Goal: Information Seeking & Learning: Check status

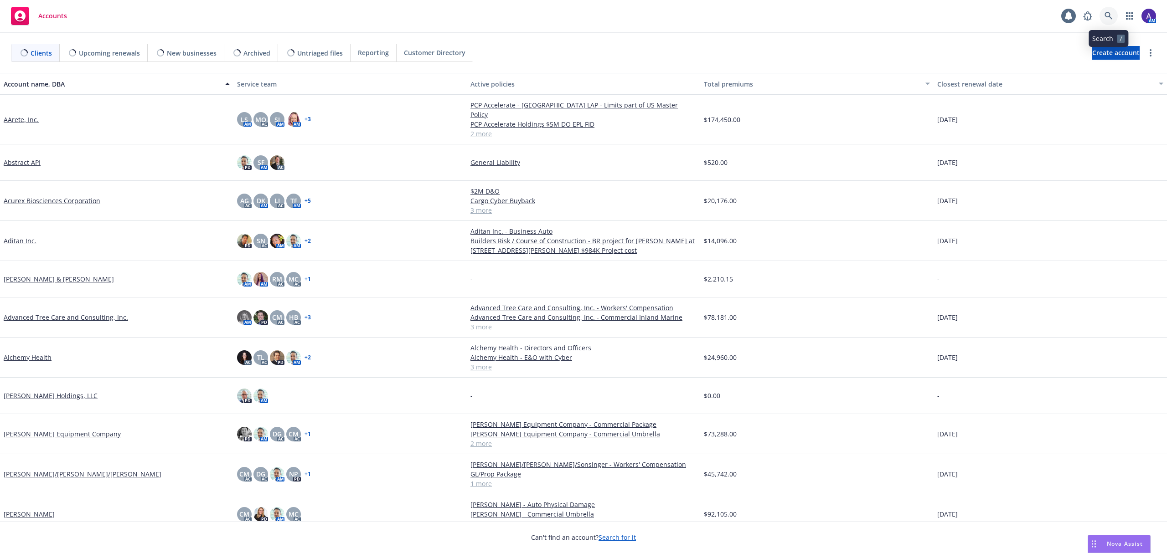
click at [1108, 23] on link at bounding box center [1108, 16] width 18 height 18
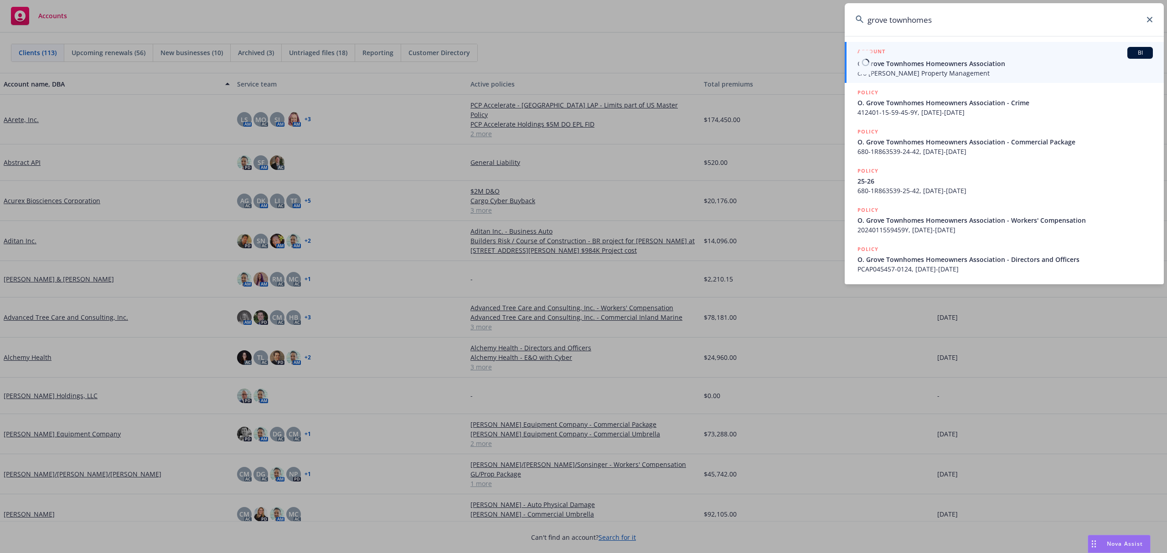
type input "grove townhomes"
click at [922, 68] on span "c/o [PERSON_NAME] Property Management" at bounding box center [1004, 73] width 295 height 10
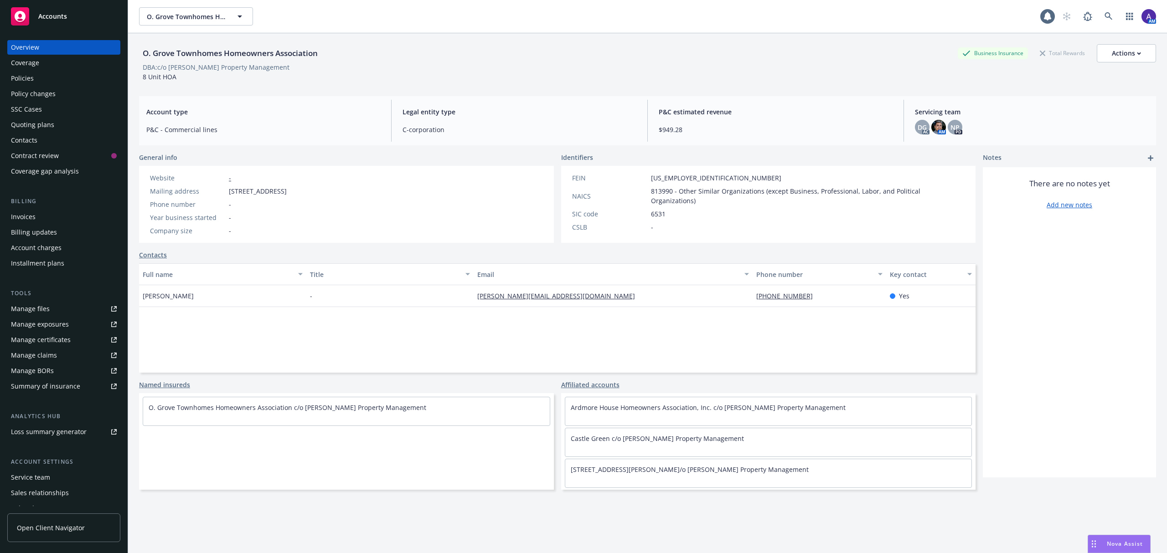
click at [46, 86] on div "Overview Coverage Policies Policy changes SSC Cases Quoting plans Contacts Cont…" at bounding box center [63, 109] width 113 height 139
click at [34, 85] on div "Policies" at bounding box center [64, 78] width 106 height 15
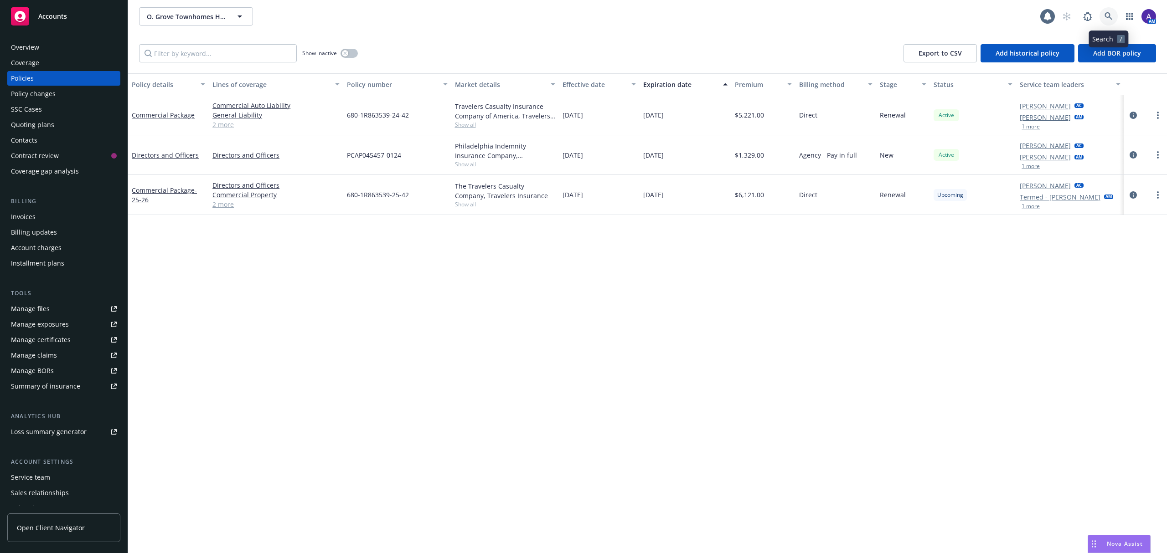
click at [1107, 18] on icon at bounding box center [1108, 16] width 8 height 8
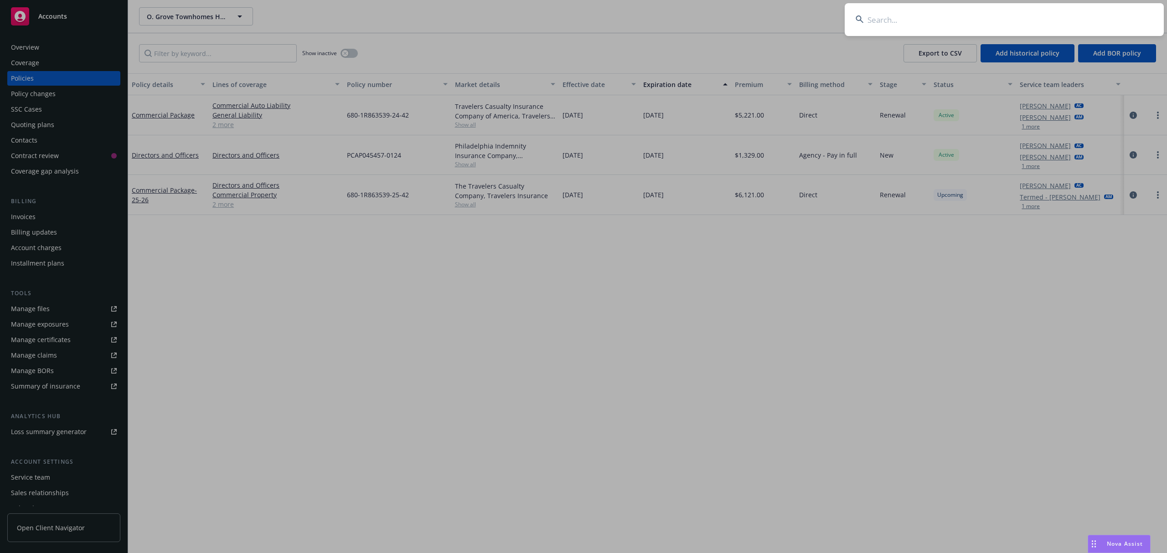
click at [1060, 13] on input at bounding box center [1004, 19] width 319 height 33
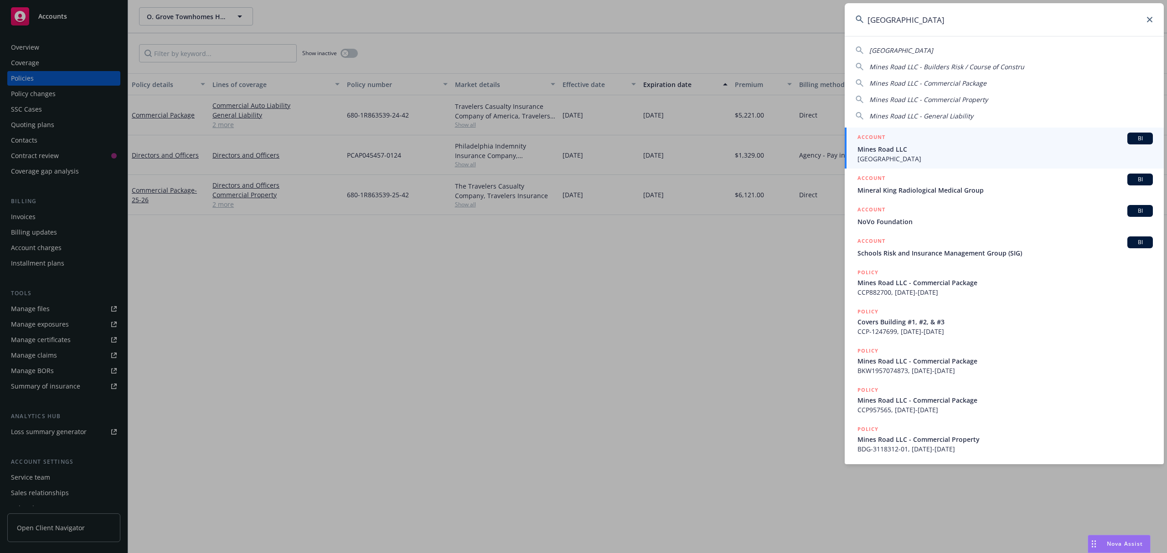
type input "[GEOGRAPHIC_DATA]"
click at [904, 141] on div "ACCOUNT BI" at bounding box center [1004, 139] width 295 height 12
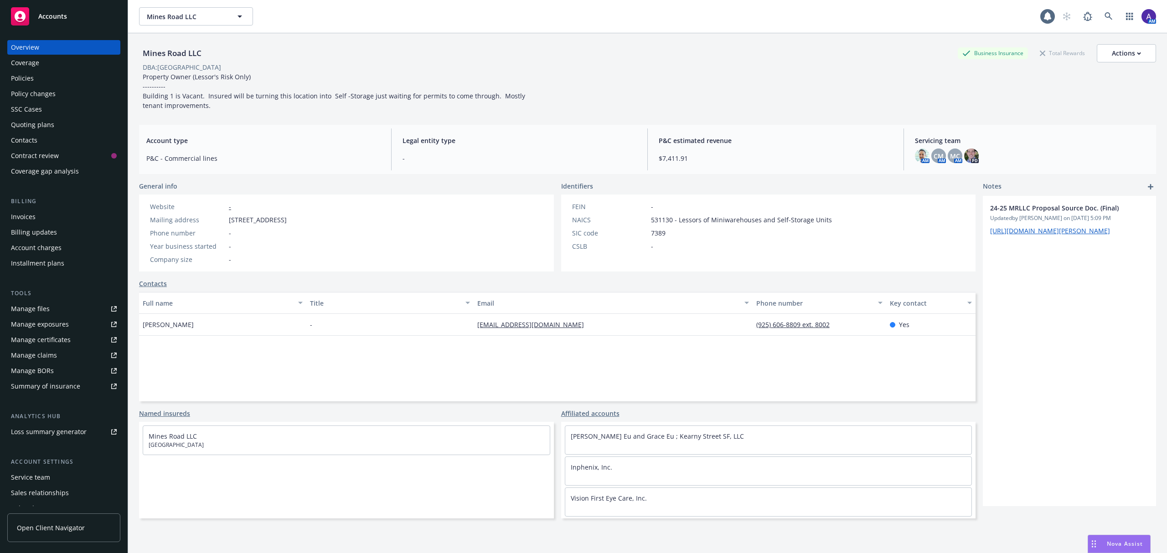
click at [43, 75] on div "Policies" at bounding box center [64, 78] width 106 height 15
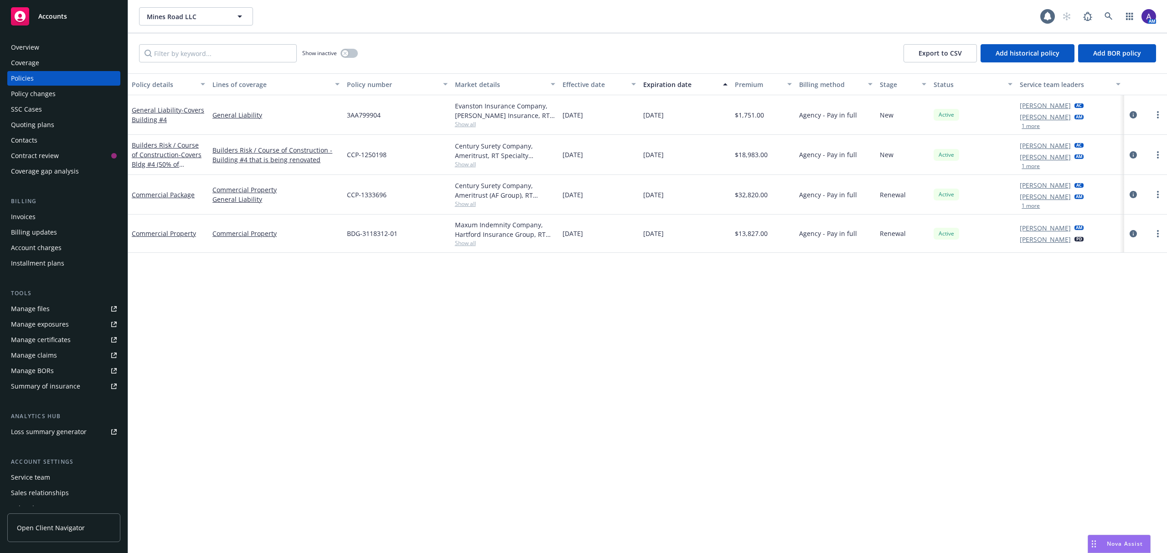
click at [31, 215] on div "Invoices" at bounding box center [23, 217] width 25 height 15
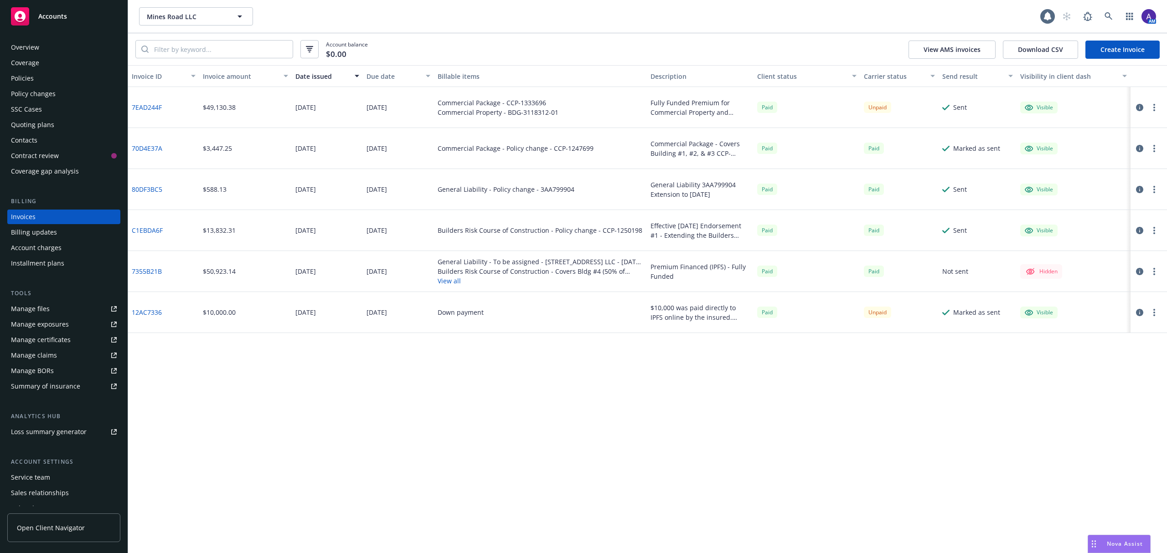
click at [59, 81] on div "Policies" at bounding box center [64, 78] width 106 height 15
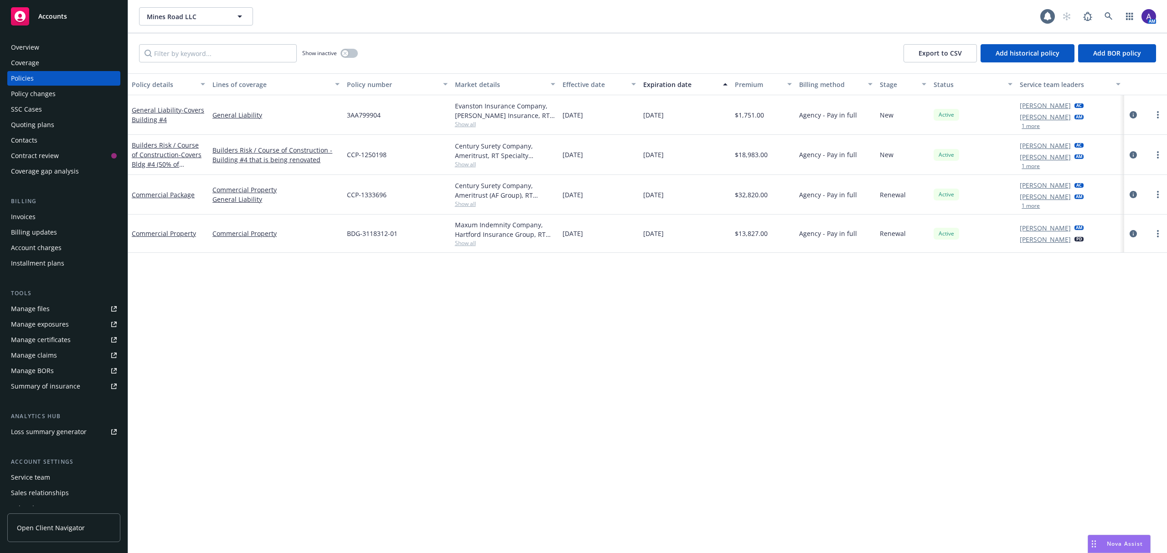
click at [46, 343] on div "Manage certificates" at bounding box center [41, 340] width 60 height 15
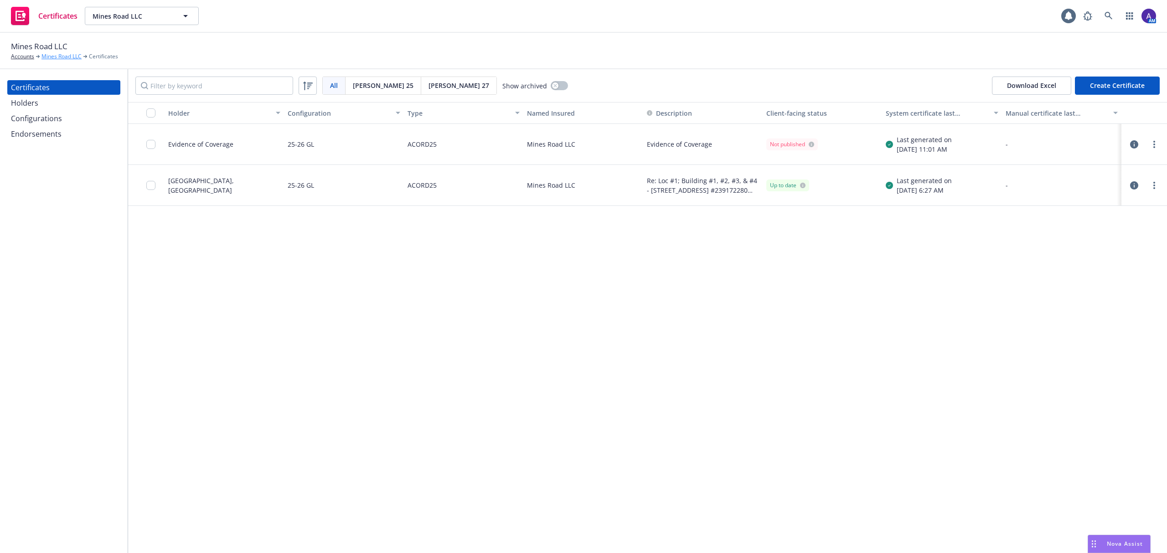
click at [56, 53] on link "Mines Road LLC" at bounding box center [61, 56] width 40 height 8
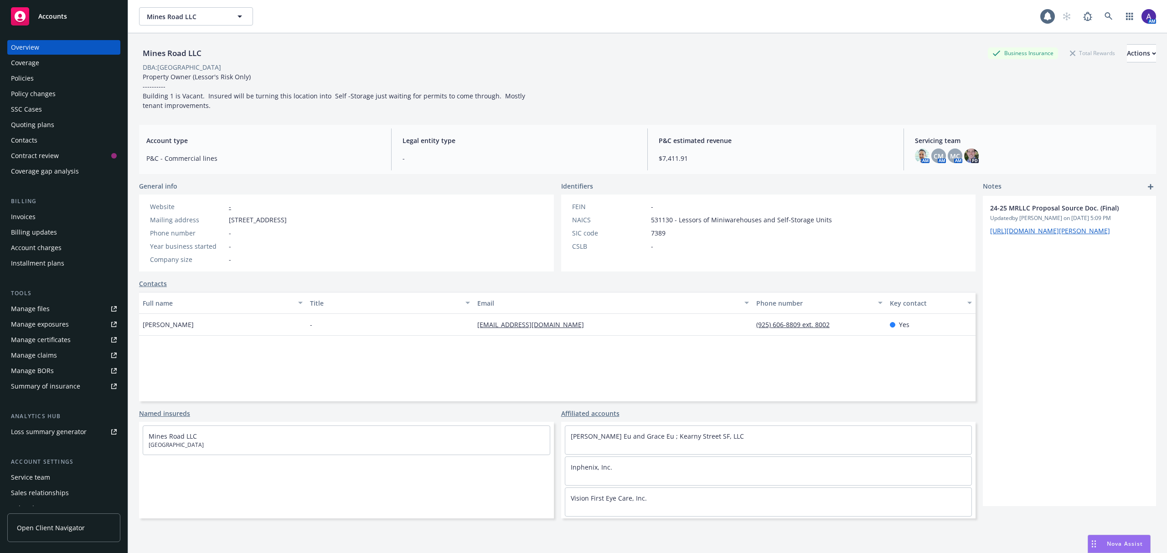
click at [46, 80] on div "Policies" at bounding box center [64, 78] width 106 height 15
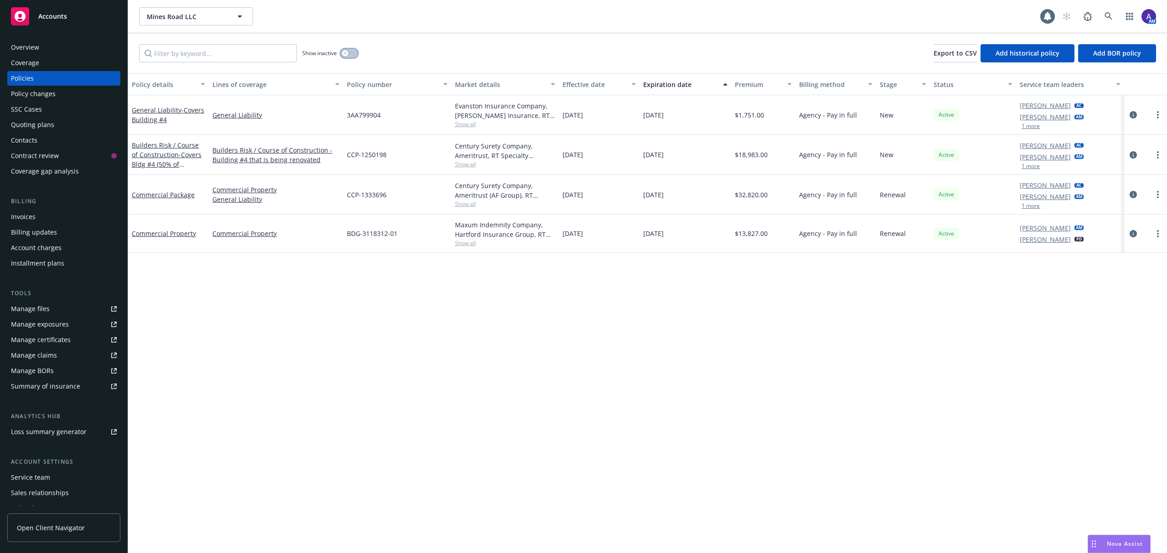
click at [347, 54] on div "button" at bounding box center [345, 53] width 6 height 6
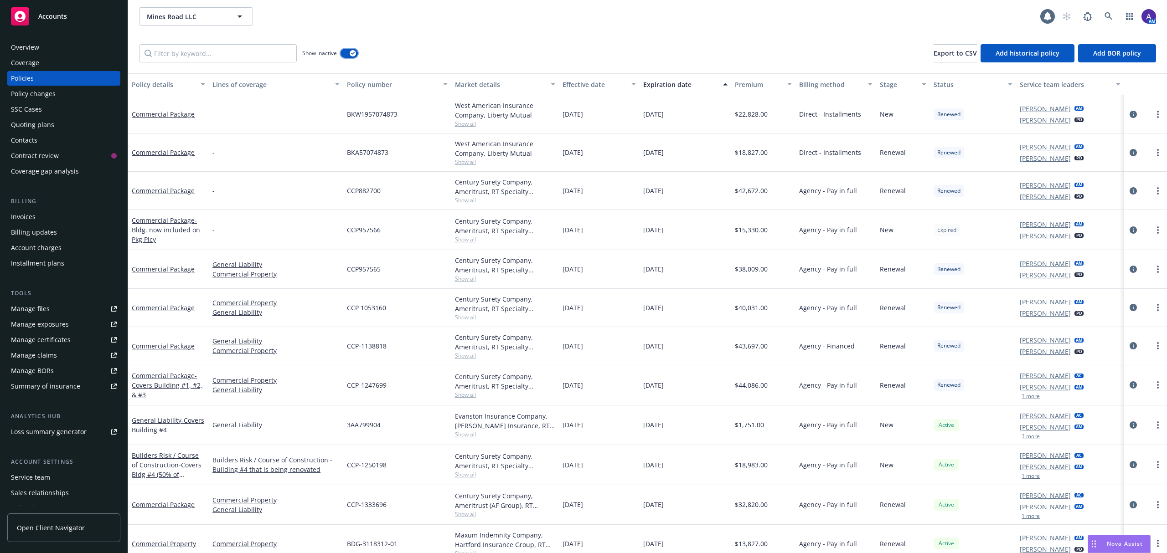
scroll to position [11, 0]
